Goal: Transaction & Acquisition: Purchase product/service

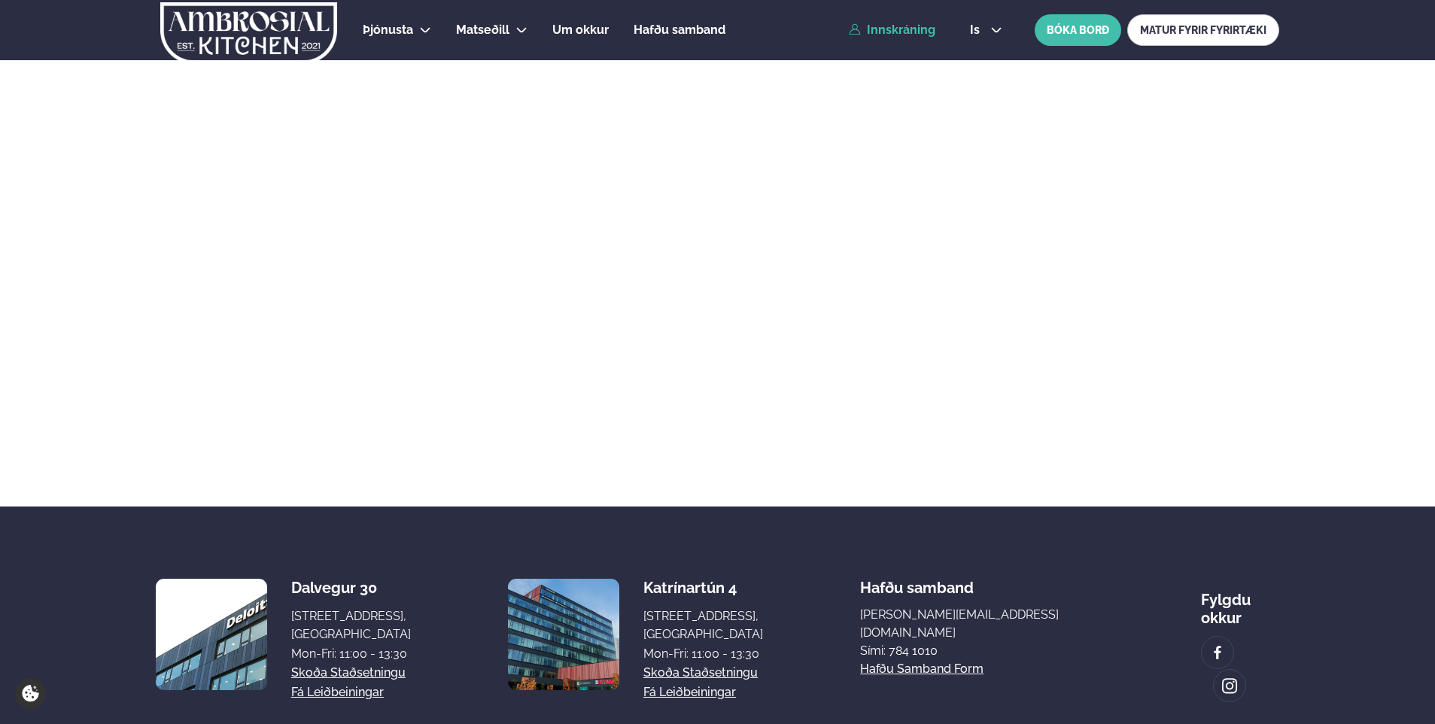
click at [915, 27] on link "Innskráning" at bounding box center [892, 30] width 87 height 14
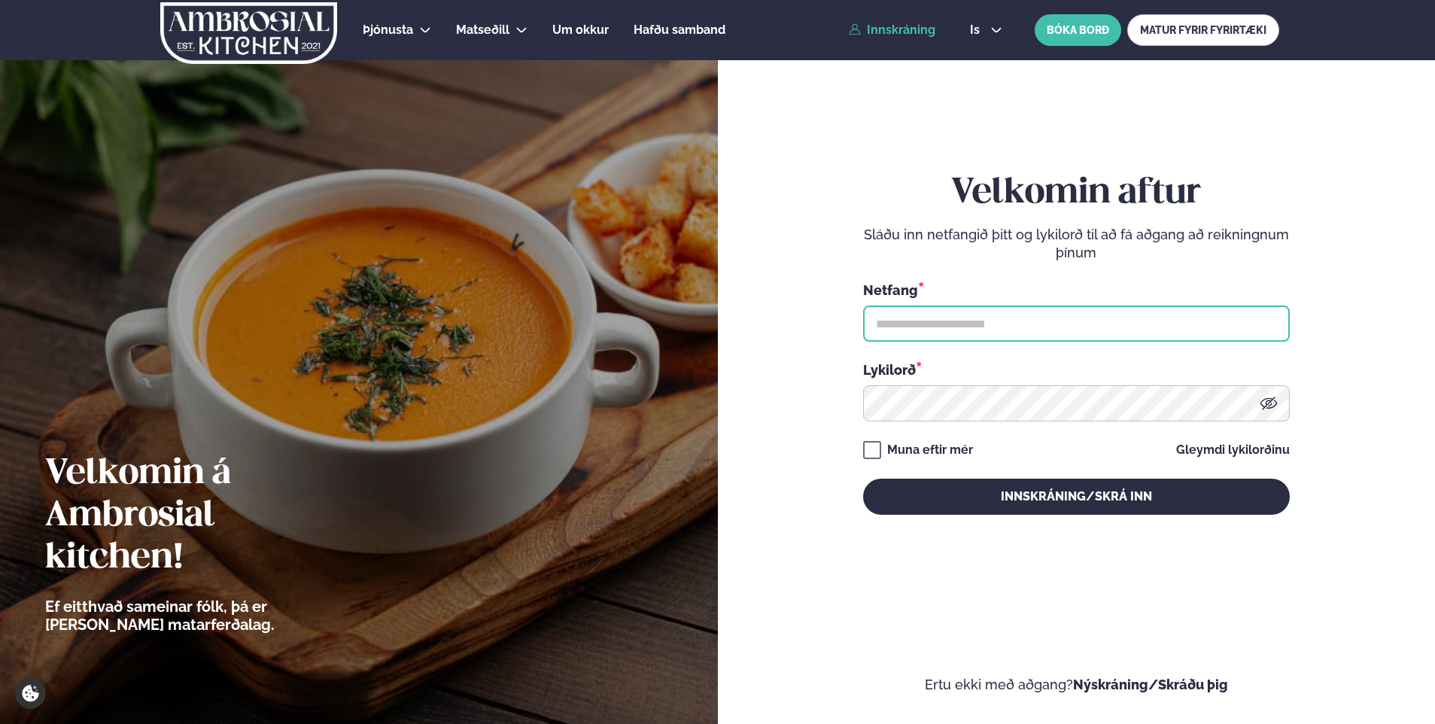
type input "**********"
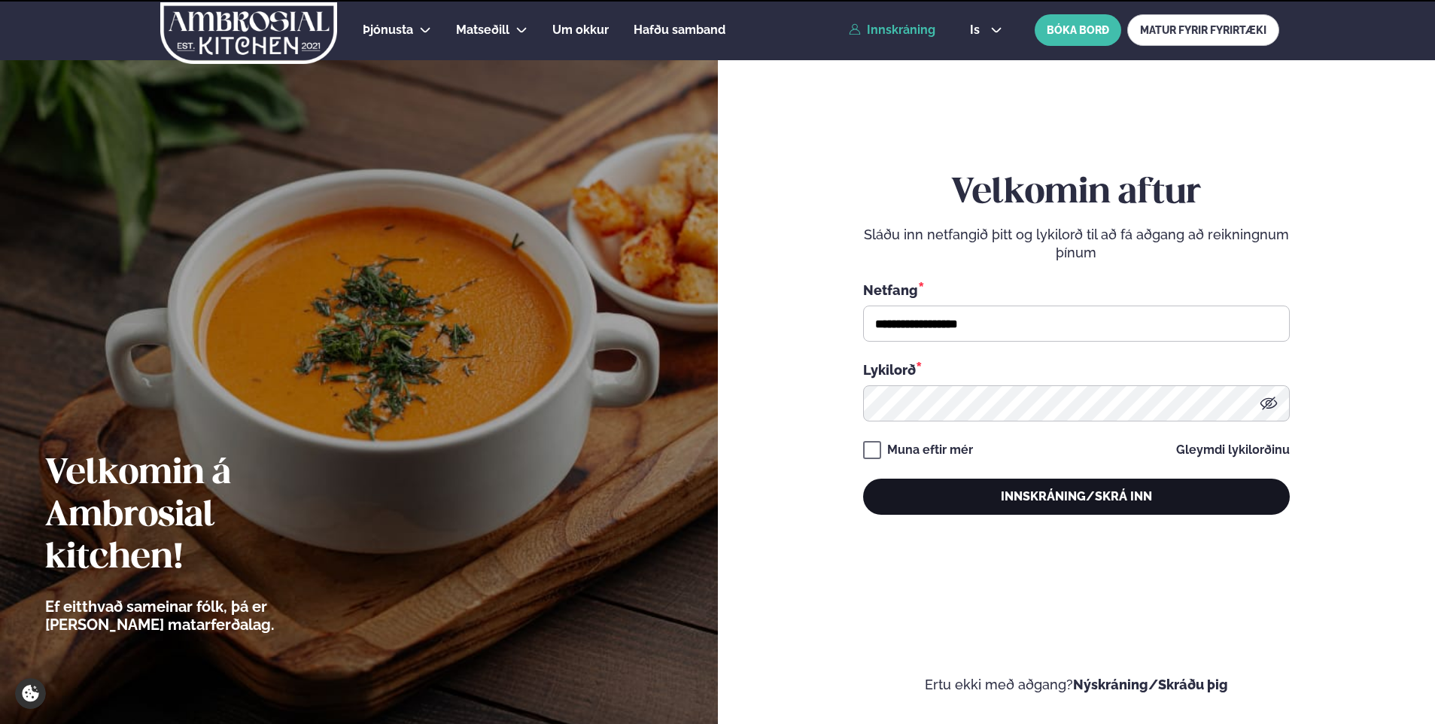
click at [1000, 490] on button "Innskráning/Skrá inn" at bounding box center [1076, 497] width 427 height 36
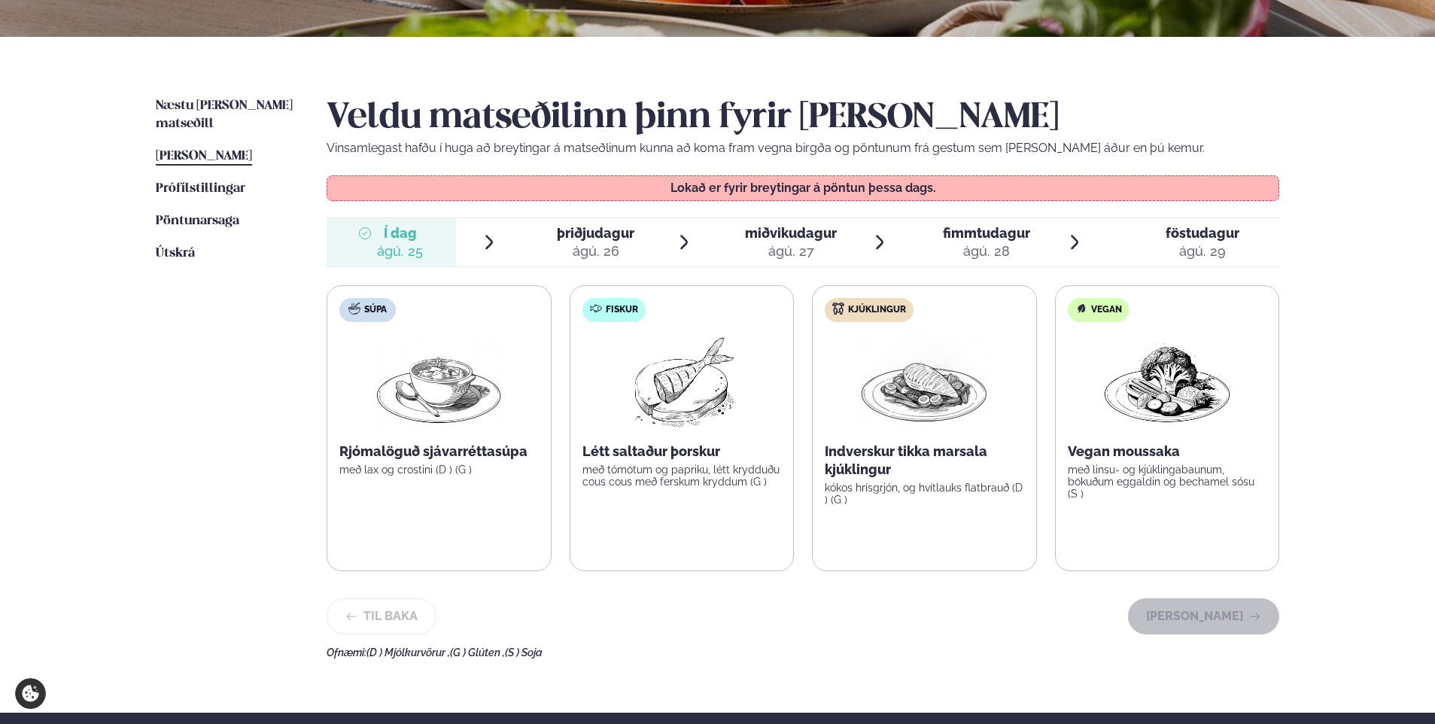
scroll to position [301, 0]
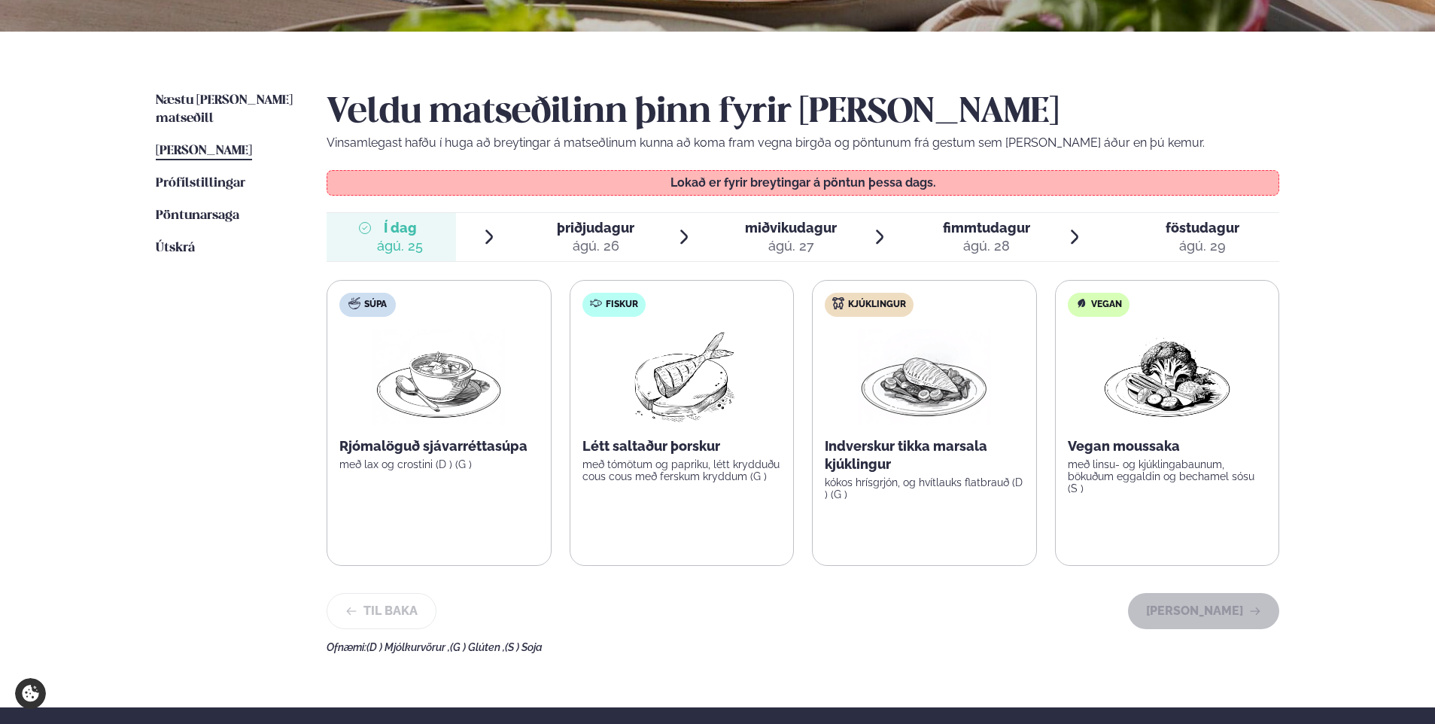
click at [537, 233] on span "þriðjudagur þri. [DATE]" at bounding box center [586, 237] width 129 height 48
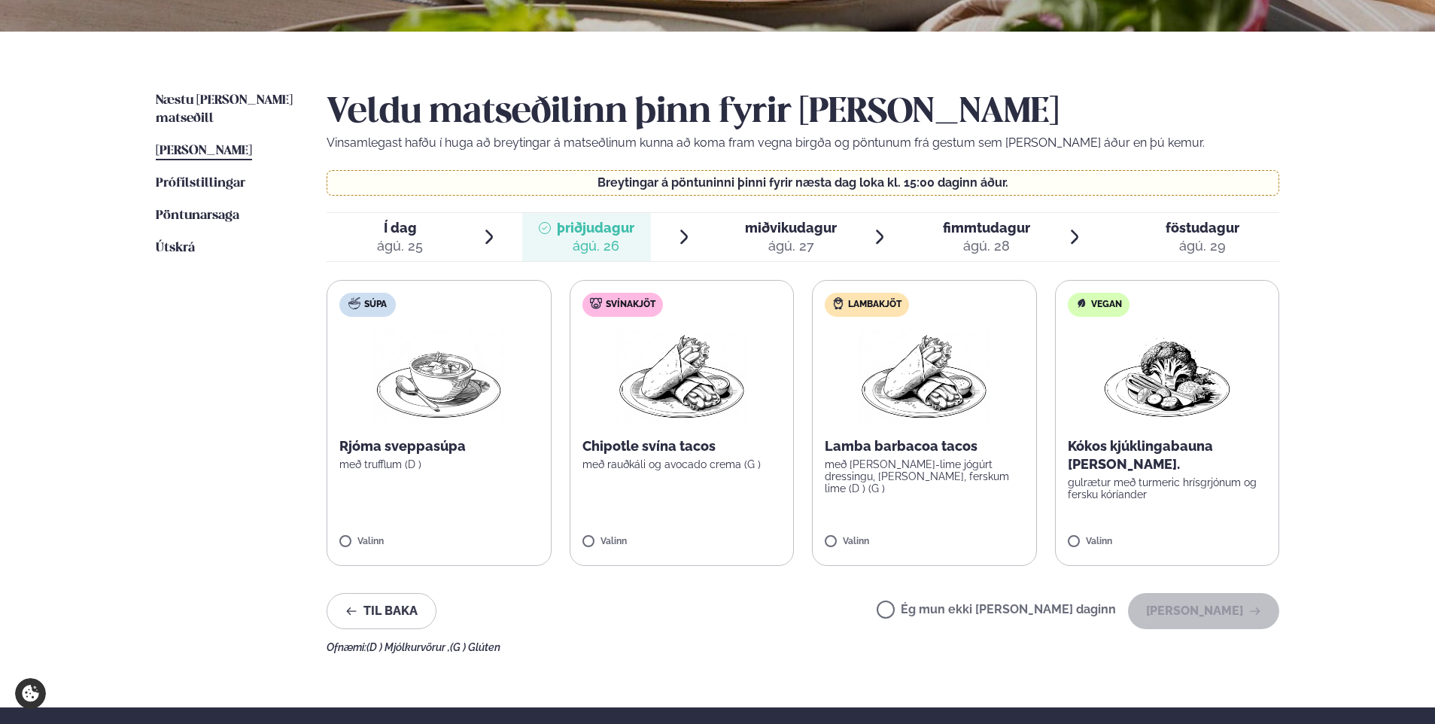
click at [748, 239] on div "ágú. 27" at bounding box center [791, 246] width 92 height 18
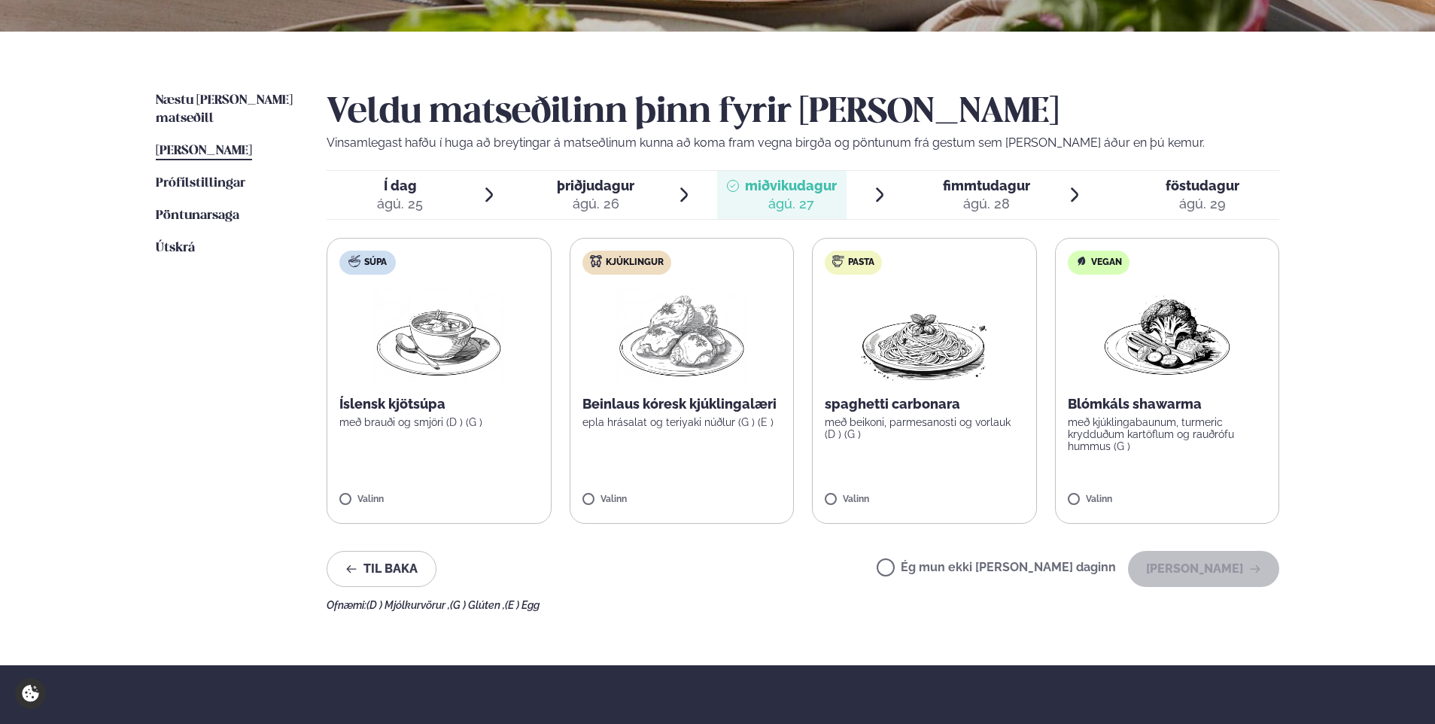
click at [936, 199] on div at bounding box center [931, 195] width 12 height 36
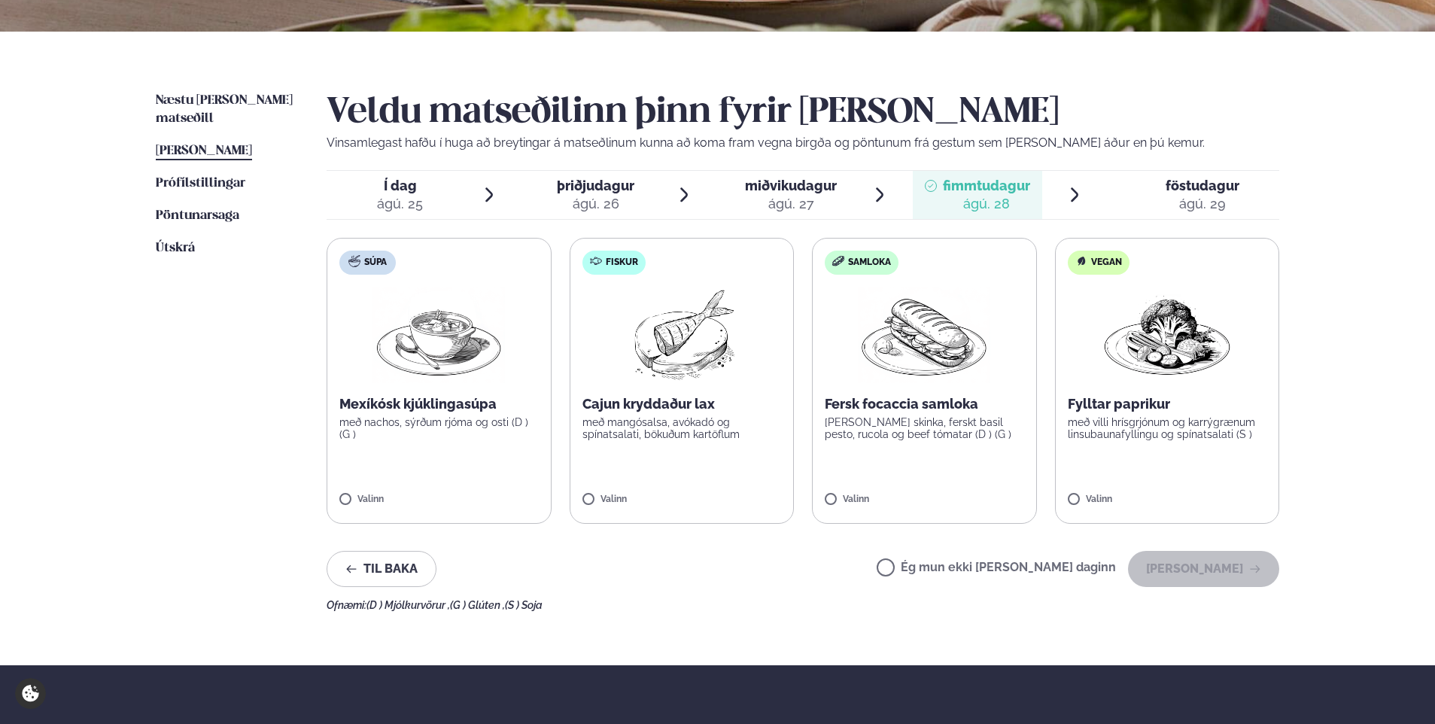
click at [1154, 194] on div at bounding box center [1154, 195] width 12 height 36
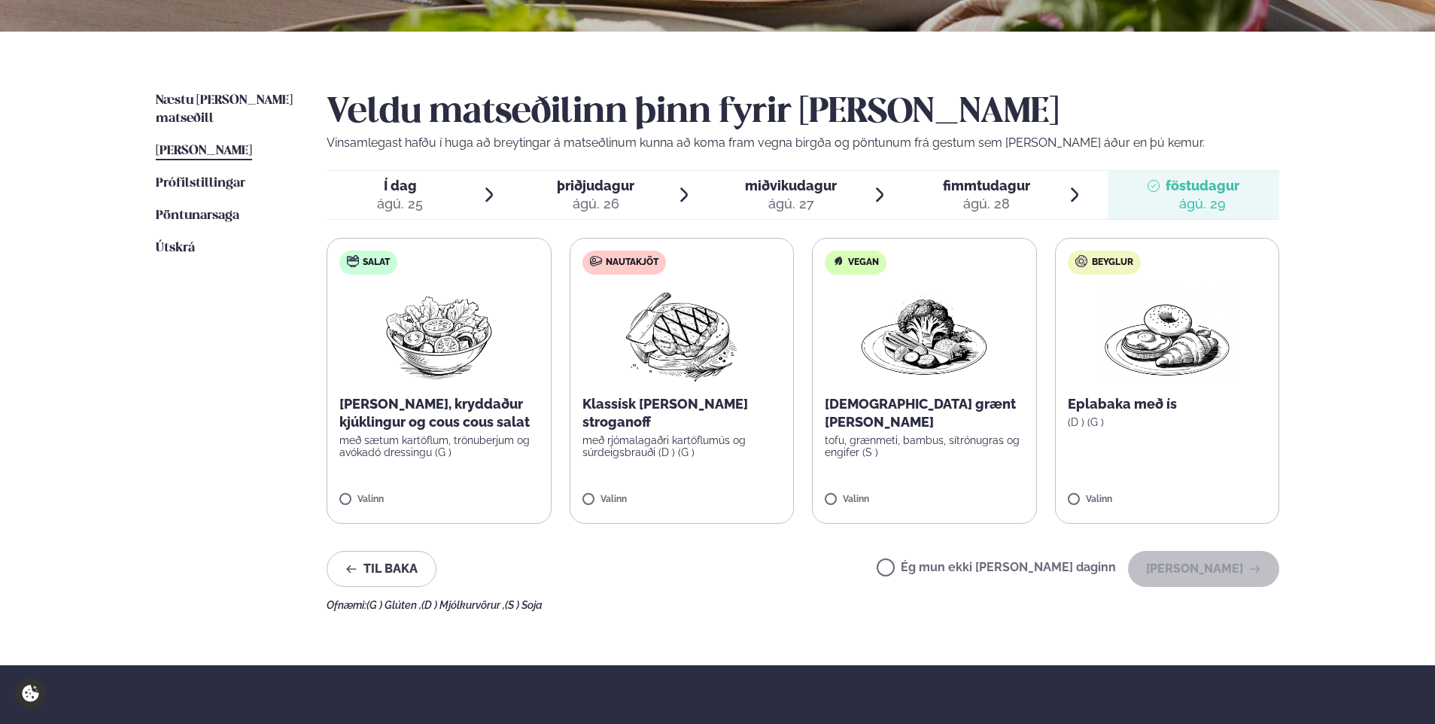
click at [549, 207] on div at bounding box center [545, 195] width 12 height 36
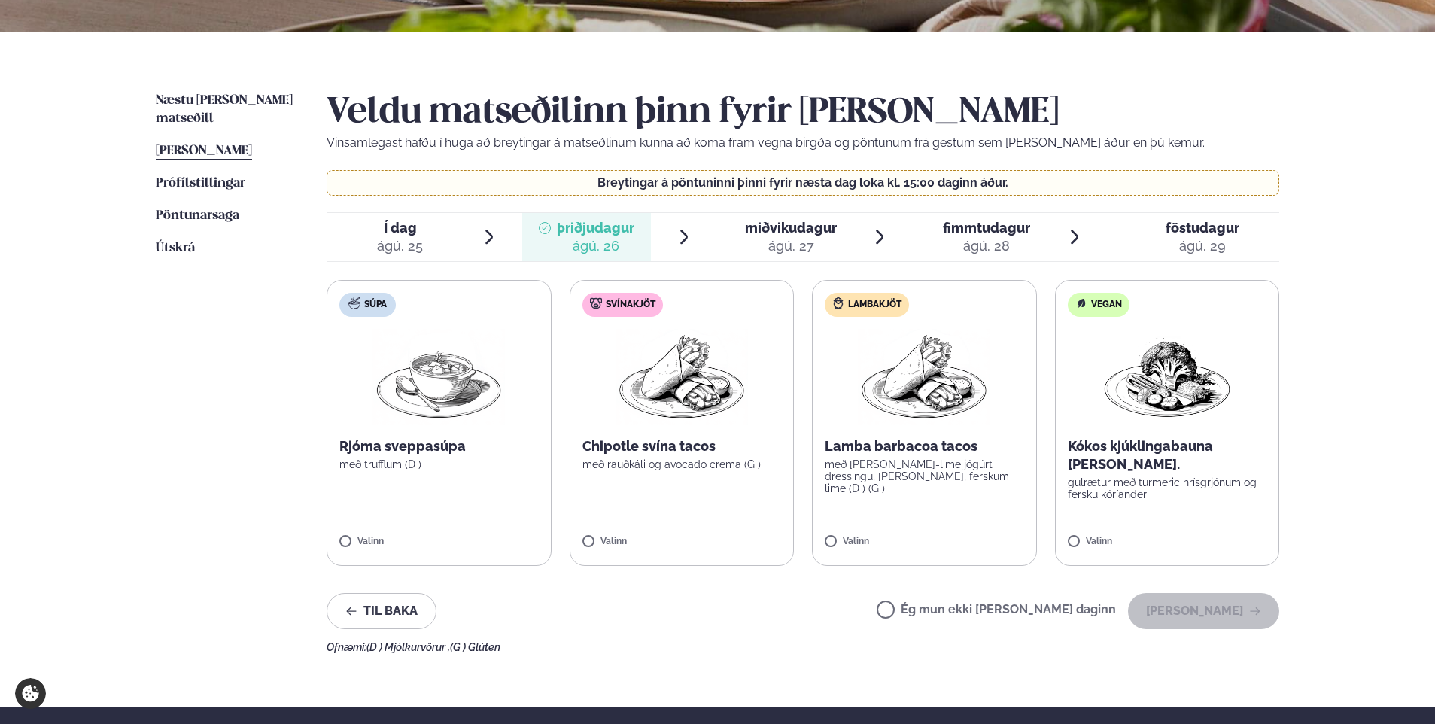
click at [367, 534] on label "Súpa Rjóma sveppasúpa með trufflum (D ) [PERSON_NAME]" at bounding box center [439, 423] width 225 height 286
click at [1212, 616] on button "[PERSON_NAME]" at bounding box center [1203, 611] width 151 height 36
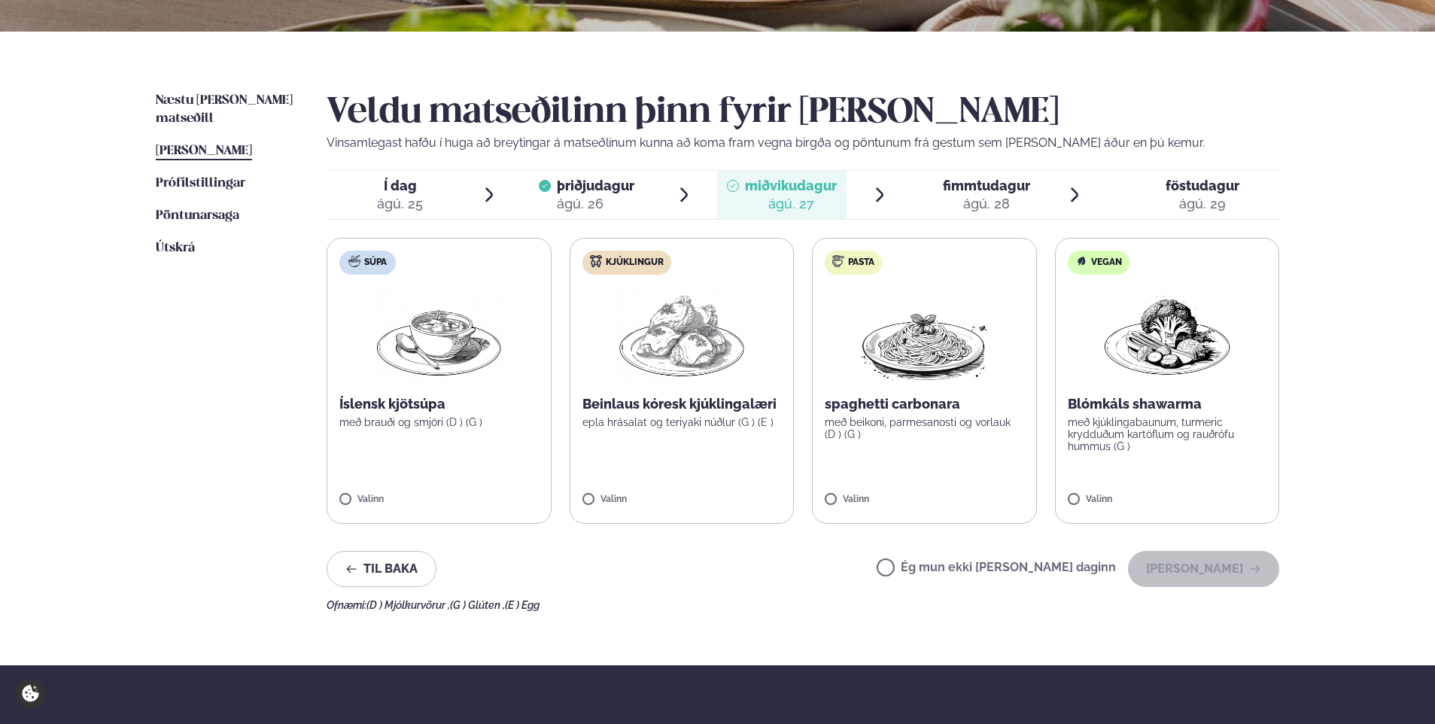
click at [431, 436] on label "Súpa Íslensk kjötsúpa með brauði og smjöri (D ) (G ) Valinn" at bounding box center [439, 381] width 225 height 286
click at [1208, 570] on button "[PERSON_NAME]" at bounding box center [1203, 569] width 151 height 36
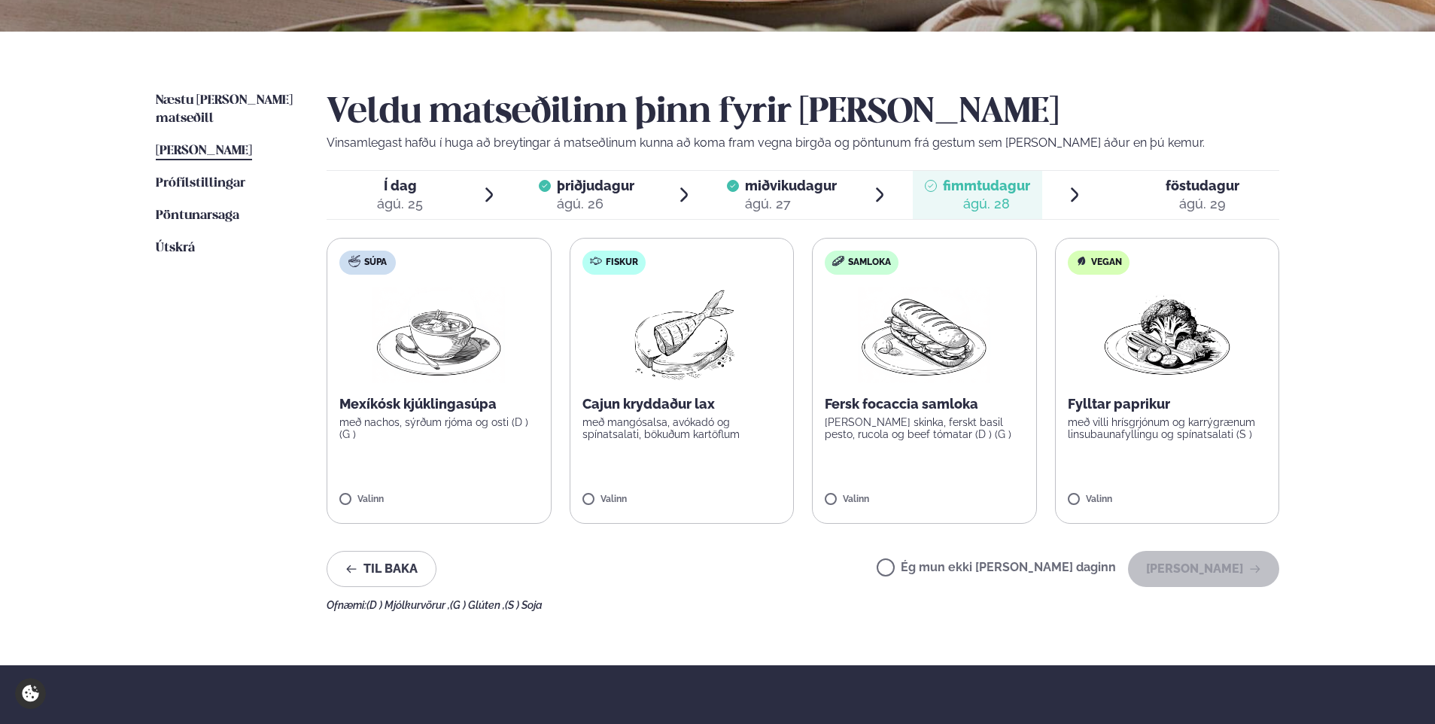
click at [461, 423] on p "með nachos, sýrðum rjóma og osti (D ) (G )" at bounding box center [438, 428] width 199 height 24
click at [1199, 560] on button "[PERSON_NAME]" at bounding box center [1203, 569] width 151 height 36
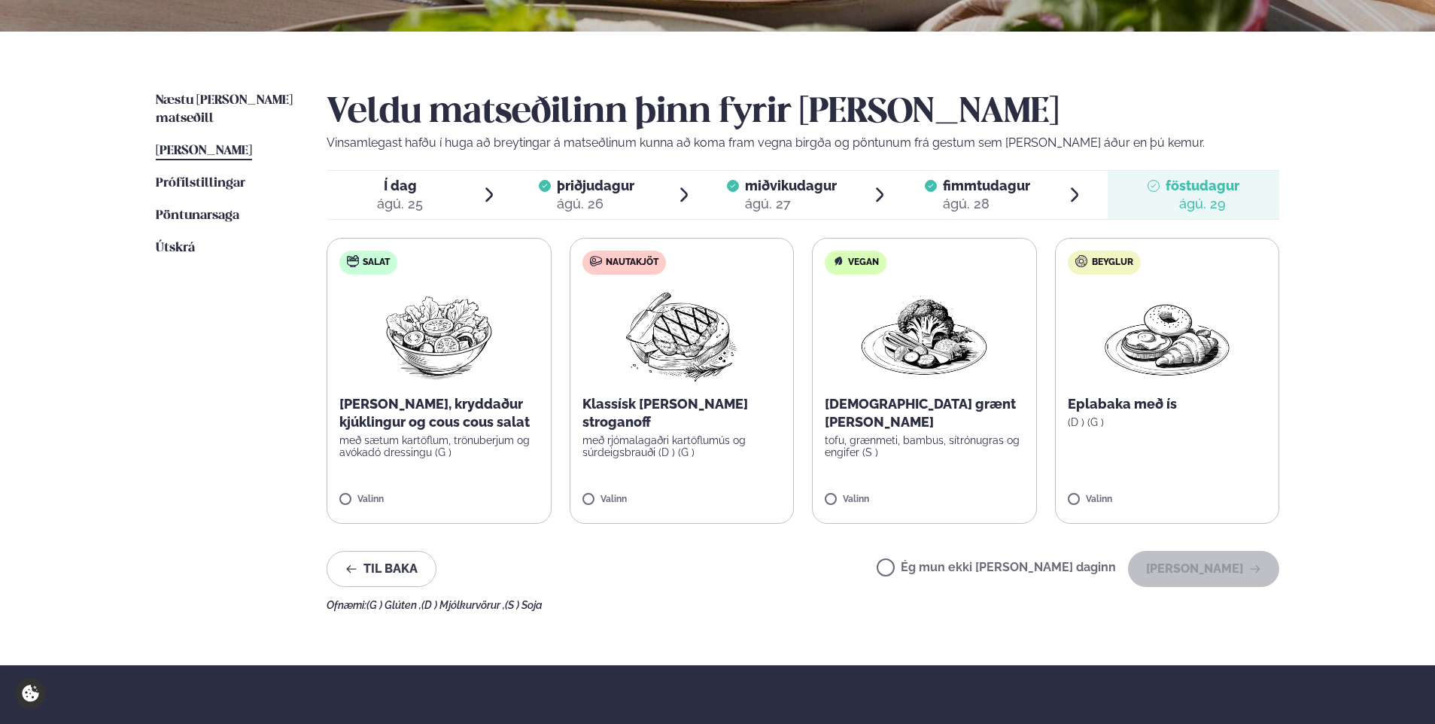
click at [696, 407] on p "Klassísk [PERSON_NAME] stroganoff" at bounding box center [682, 413] width 199 height 36
click at [1243, 566] on button "[PERSON_NAME]" at bounding box center [1203, 569] width 151 height 36
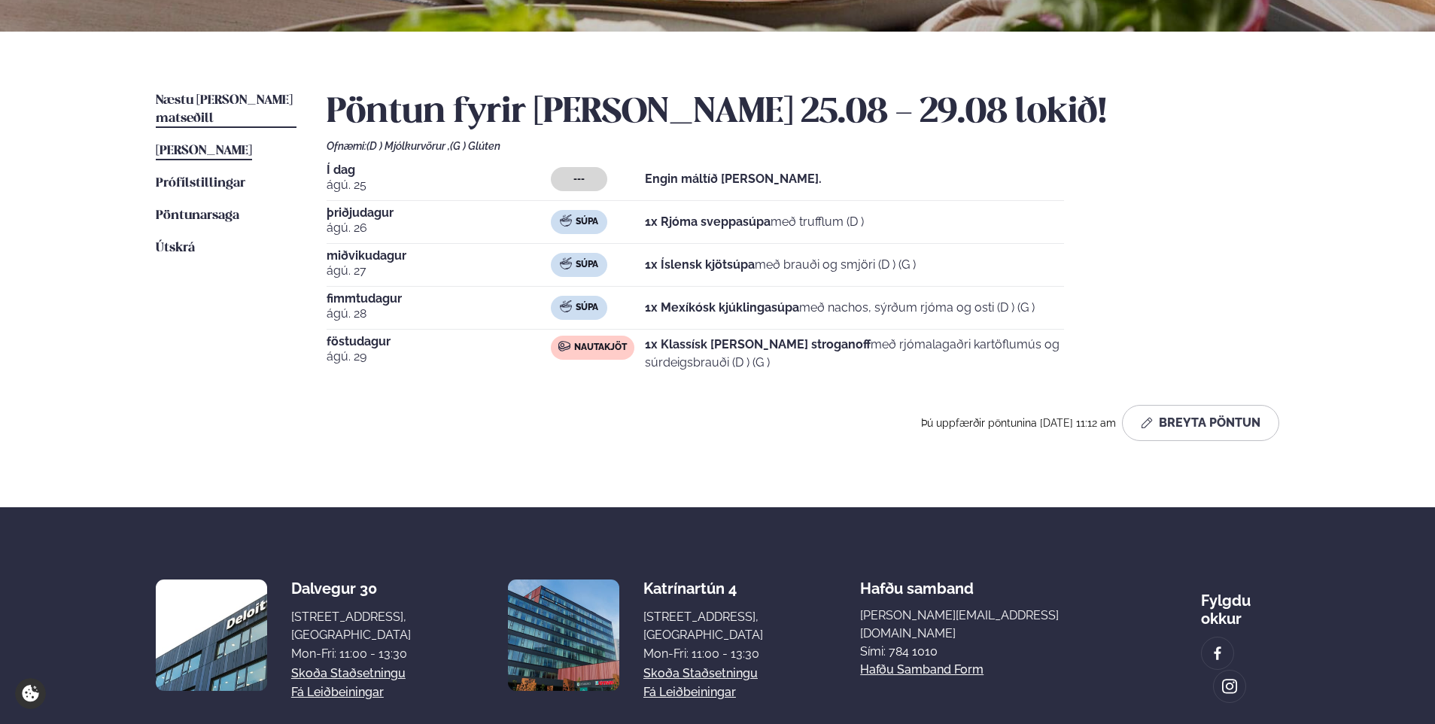
click at [215, 100] on span "Næstu [PERSON_NAME] matseðill" at bounding box center [224, 109] width 137 height 31
